Goal: Navigation & Orientation: Find specific page/section

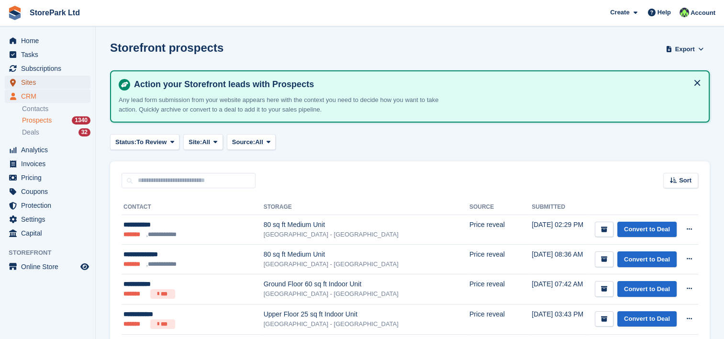
click at [42, 78] on span "Sites" at bounding box center [49, 82] width 57 height 13
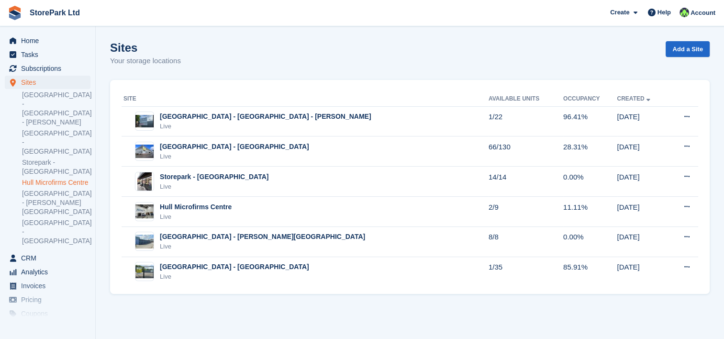
click at [49, 178] on link "Hull Microfirms Centre" at bounding box center [56, 182] width 68 height 9
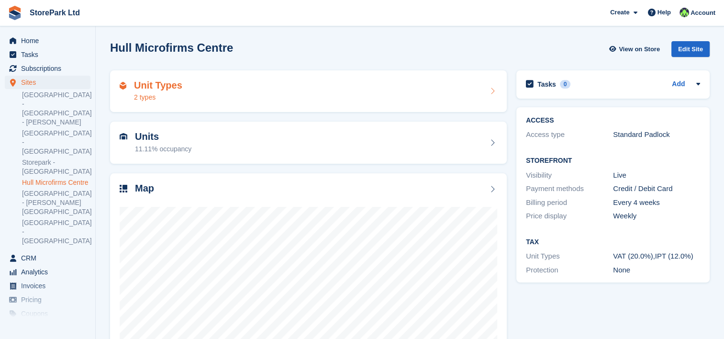
click at [178, 101] on div "2 types" at bounding box center [158, 97] width 48 height 10
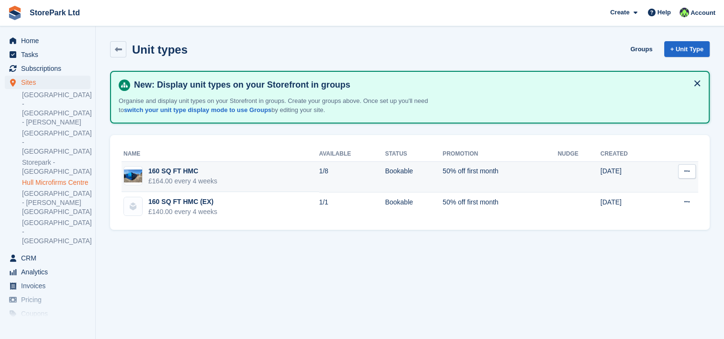
click at [233, 184] on td "160 SQ FT HMC £164.00 every 4 weeks" at bounding box center [221, 177] width 198 height 31
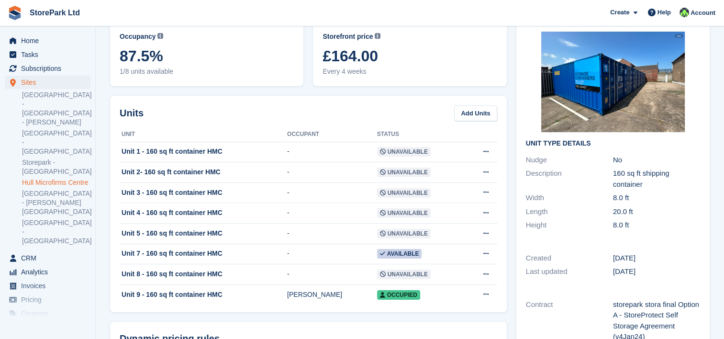
scroll to position [48, 0]
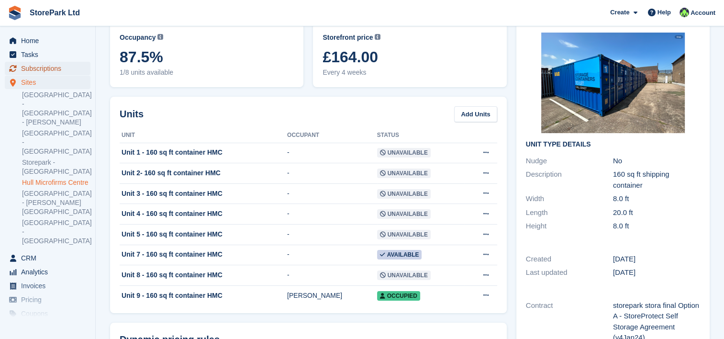
click at [56, 67] on span "Subscriptions" at bounding box center [49, 68] width 57 height 13
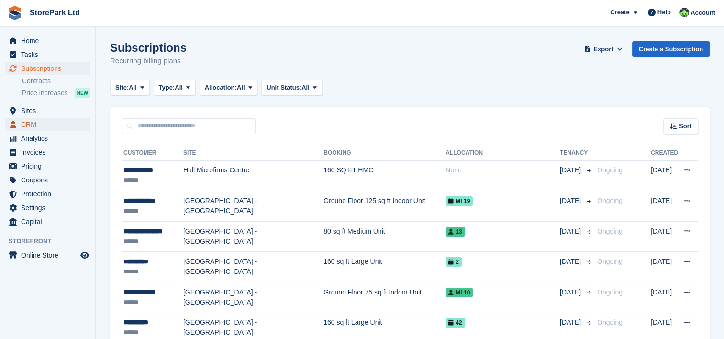
click at [33, 126] on span "CRM" at bounding box center [49, 124] width 57 height 13
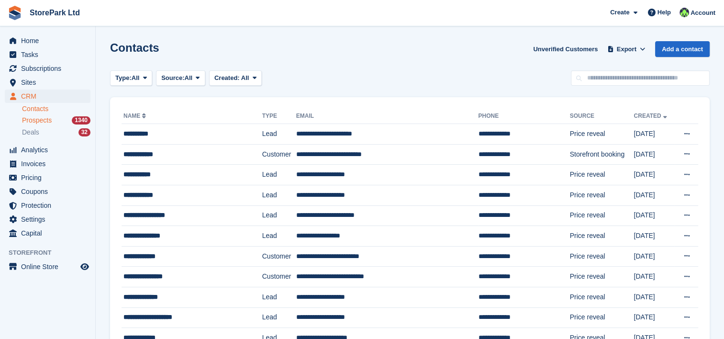
click at [61, 118] on div "Prospects 1340" at bounding box center [56, 120] width 68 height 9
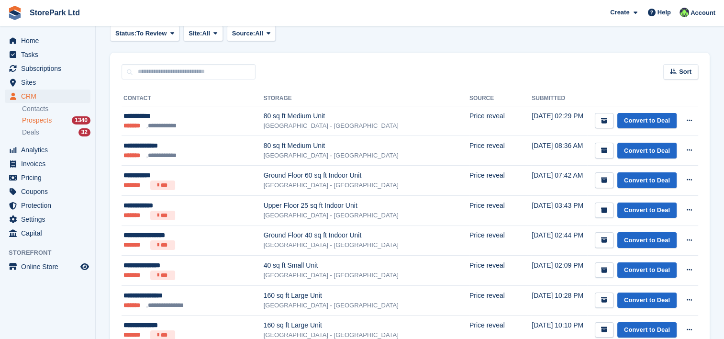
scroll to position [109, 0]
